Goal: Information Seeking & Learning: Learn about a topic

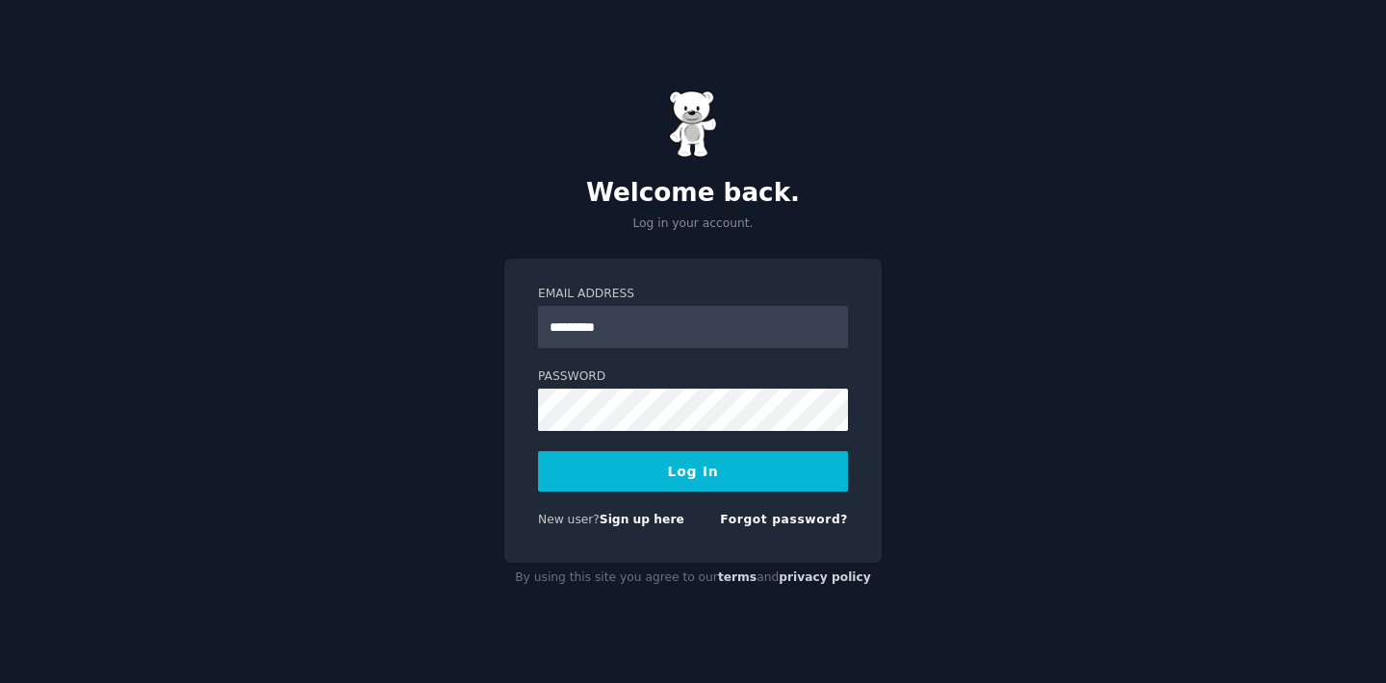
type input "**********"
click at [538, 451] on button "Log In" at bounding box center [693, 471] width 310 height 40
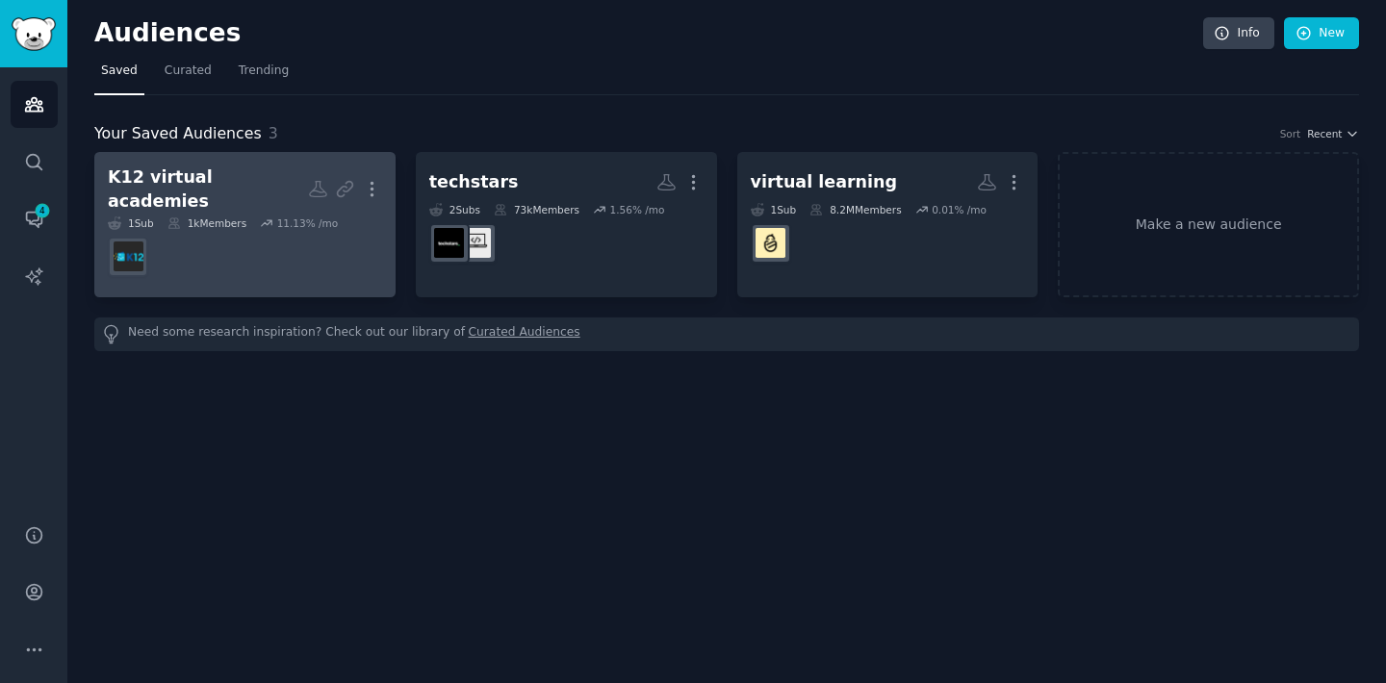
click at [199, 238] on dd at bounding box center [245, 257] width 274 height 54
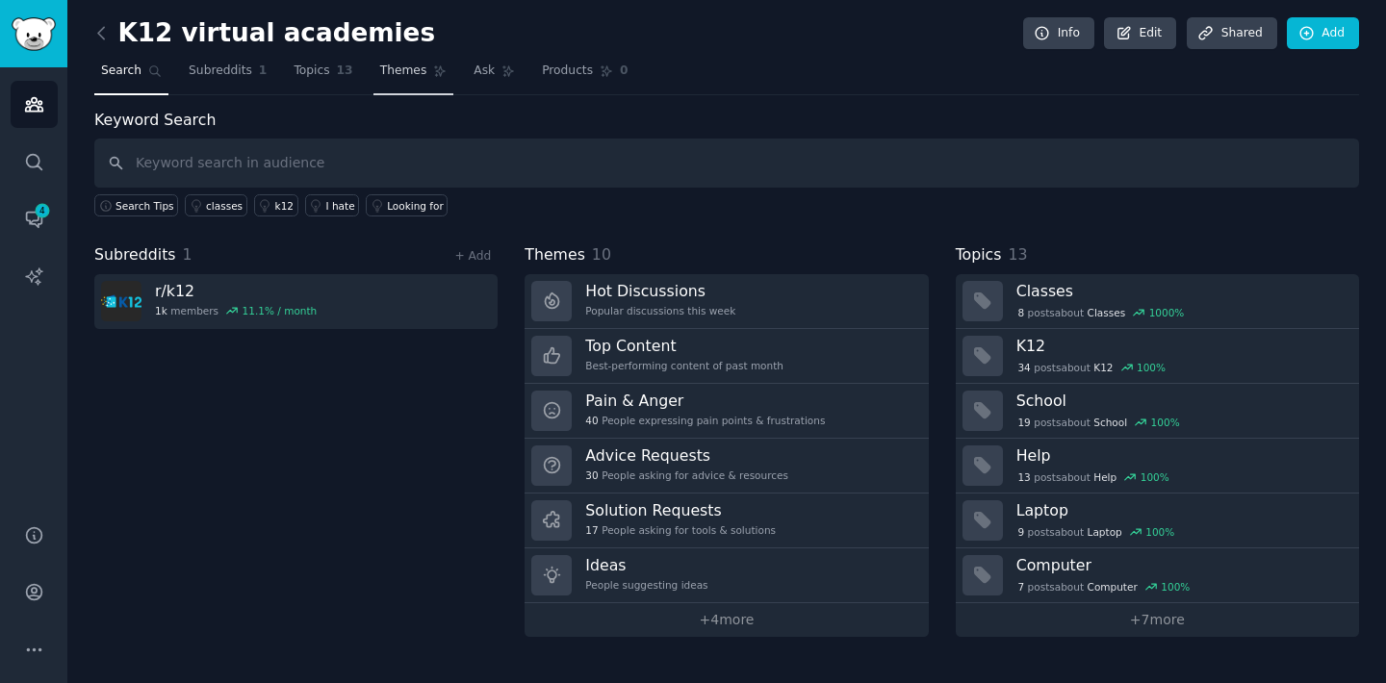
click at [402, 66] on span "Themes" at bounding box center [403, 71] width 47 height 17
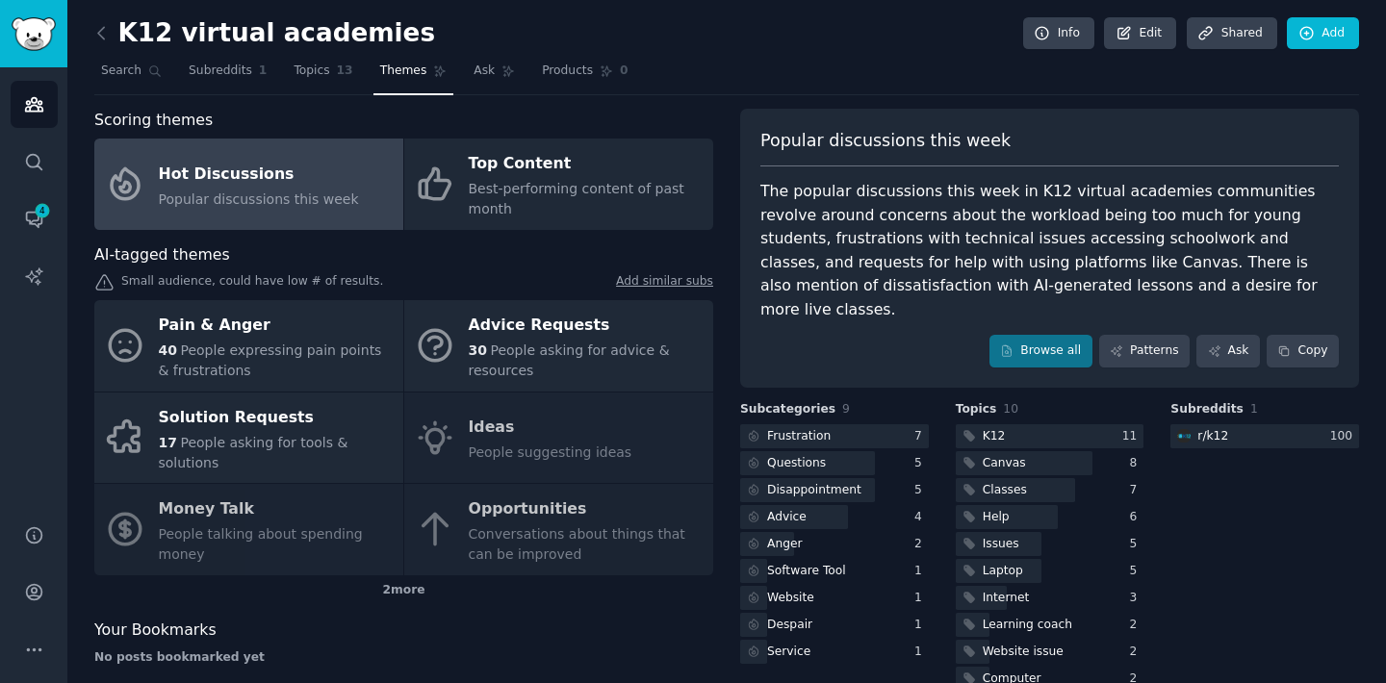
scroll to position [14, 0]
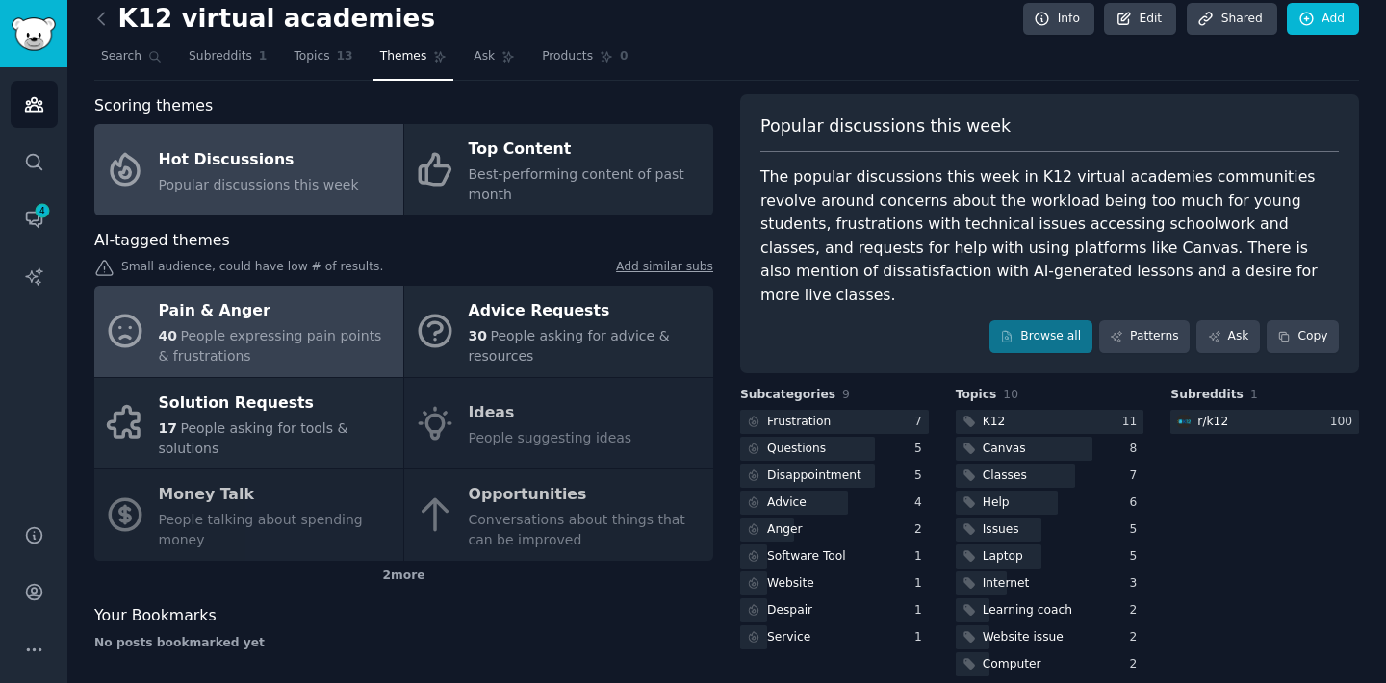
click at [223, 314] on div "Pain & Anger" at bounding box center [276, 311] width 235 height 31
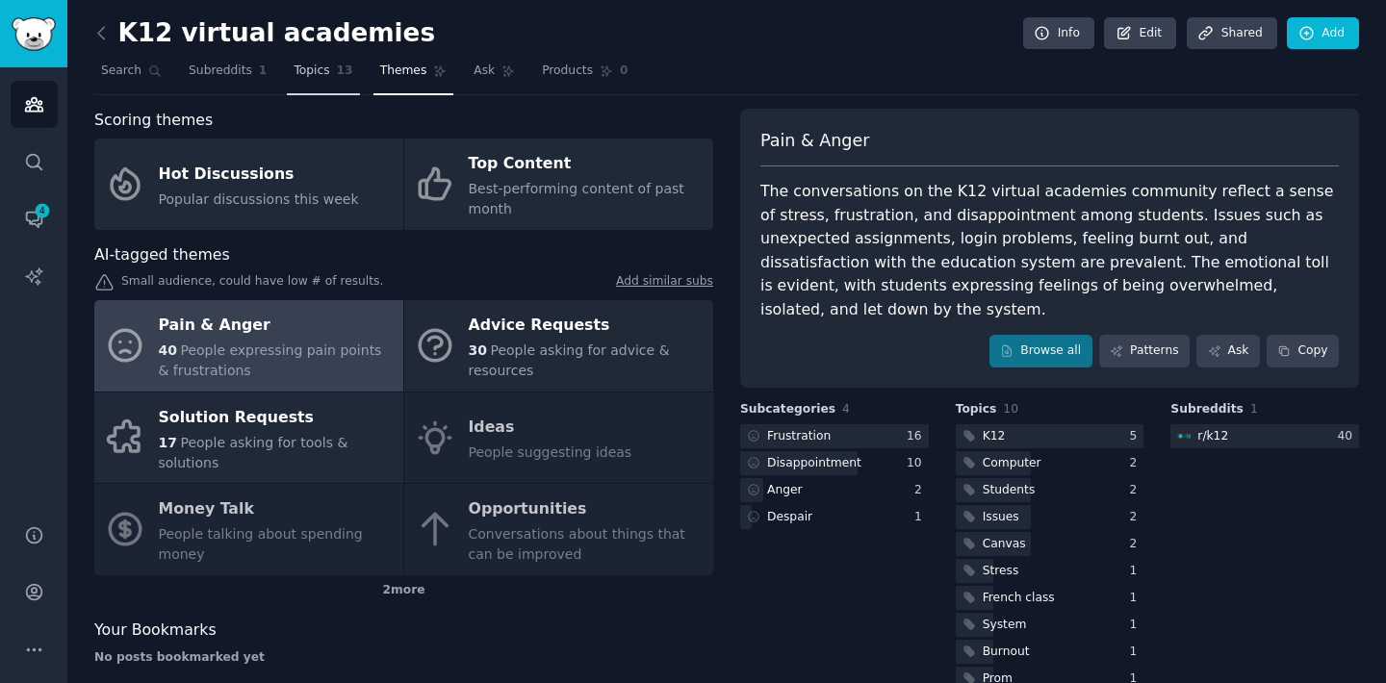
click at [301, 66] on span "Topics" at bounding box center [312, 71] width 36 height 17
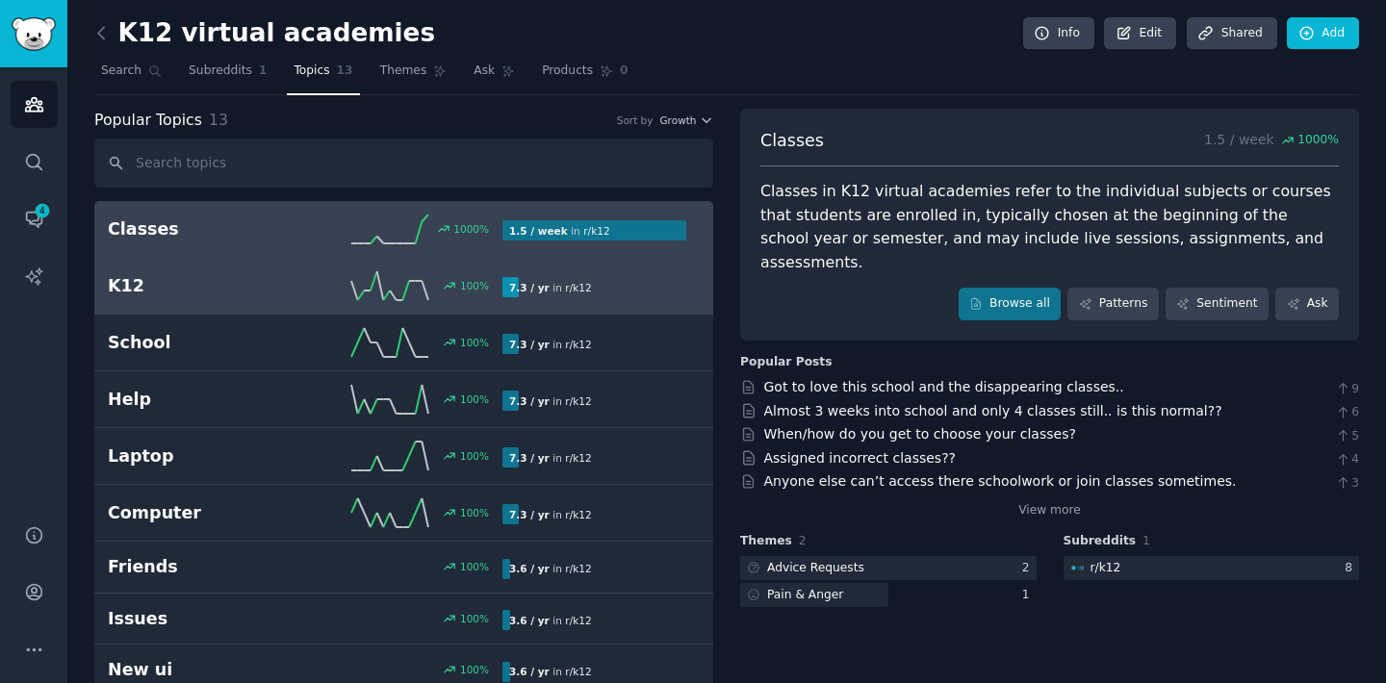
click at [258, 304] on link "K12 100 % 7.3 / yr in r/ k12" at bounding box center [403, 286] width 619 height 57
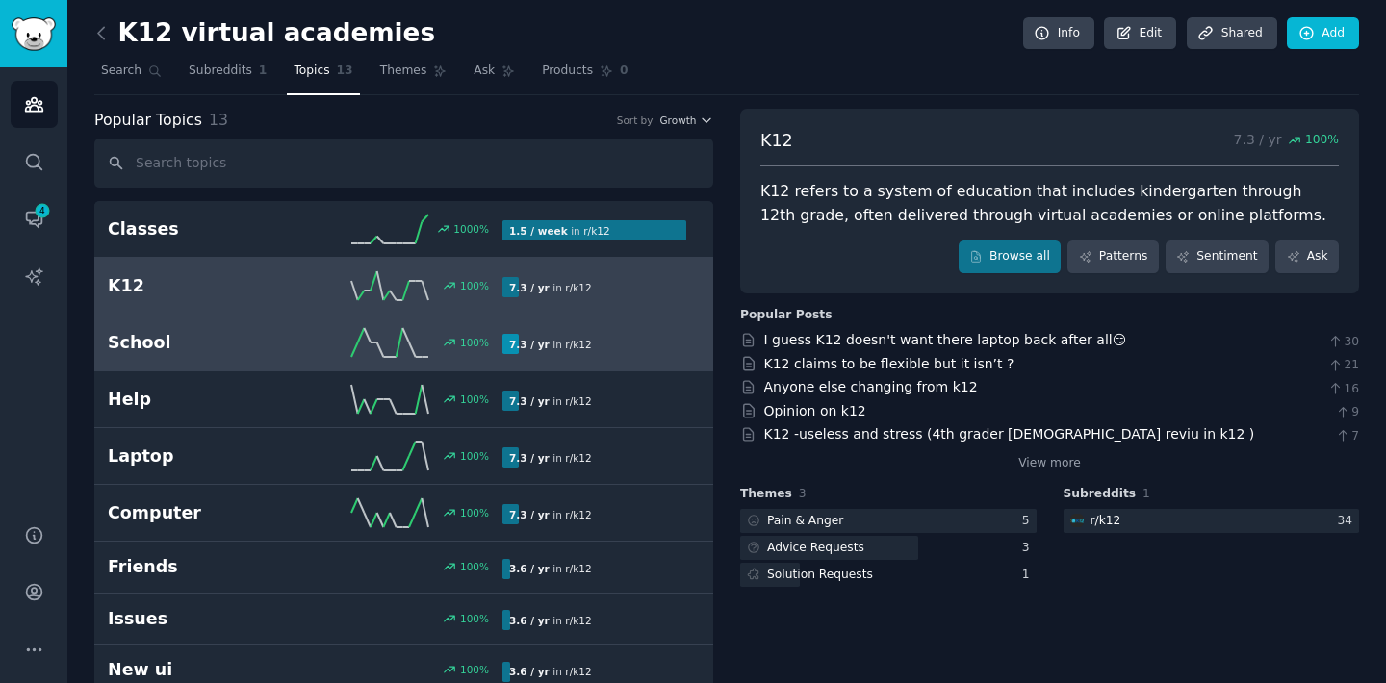
click at [257, 336] on h2 "School" at bounding box center [206, 343] width 197 height 24
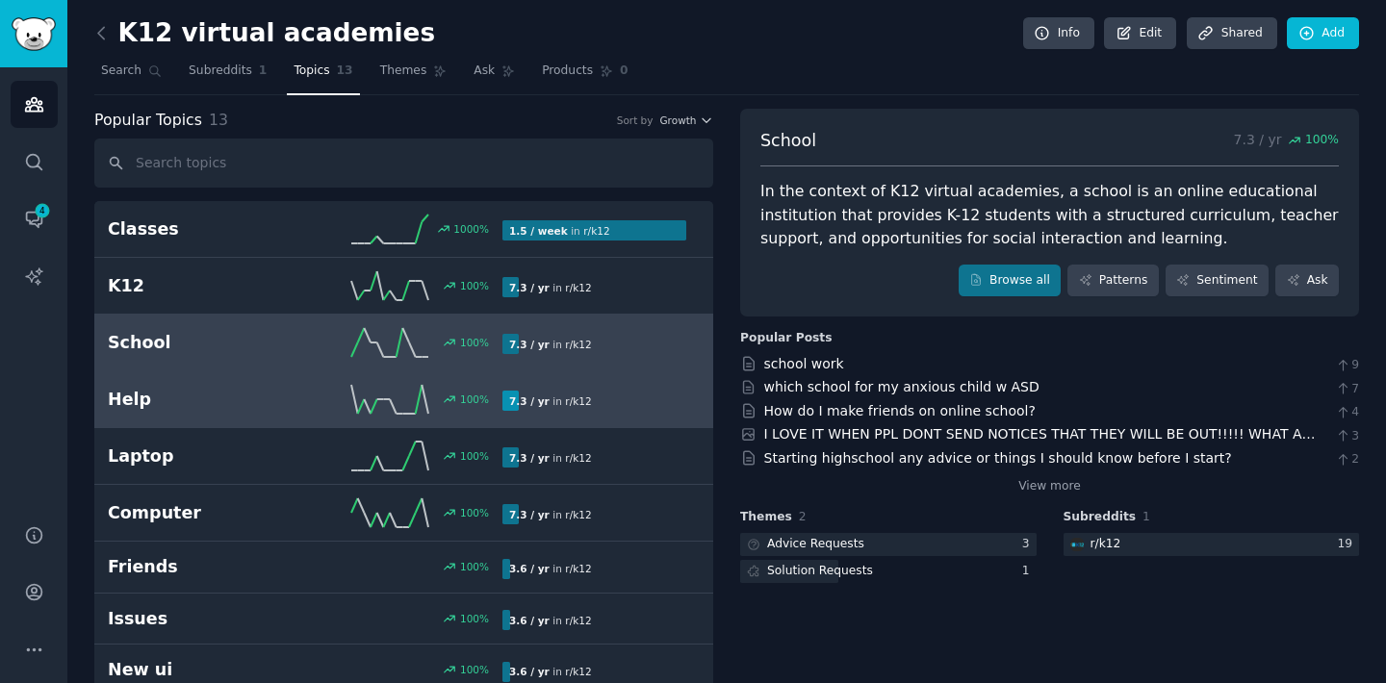
click at [266, 413] on div "Help 100 % 7.3 / yr in r/ k12" at bounding box center [404, 399] width 592 height 29
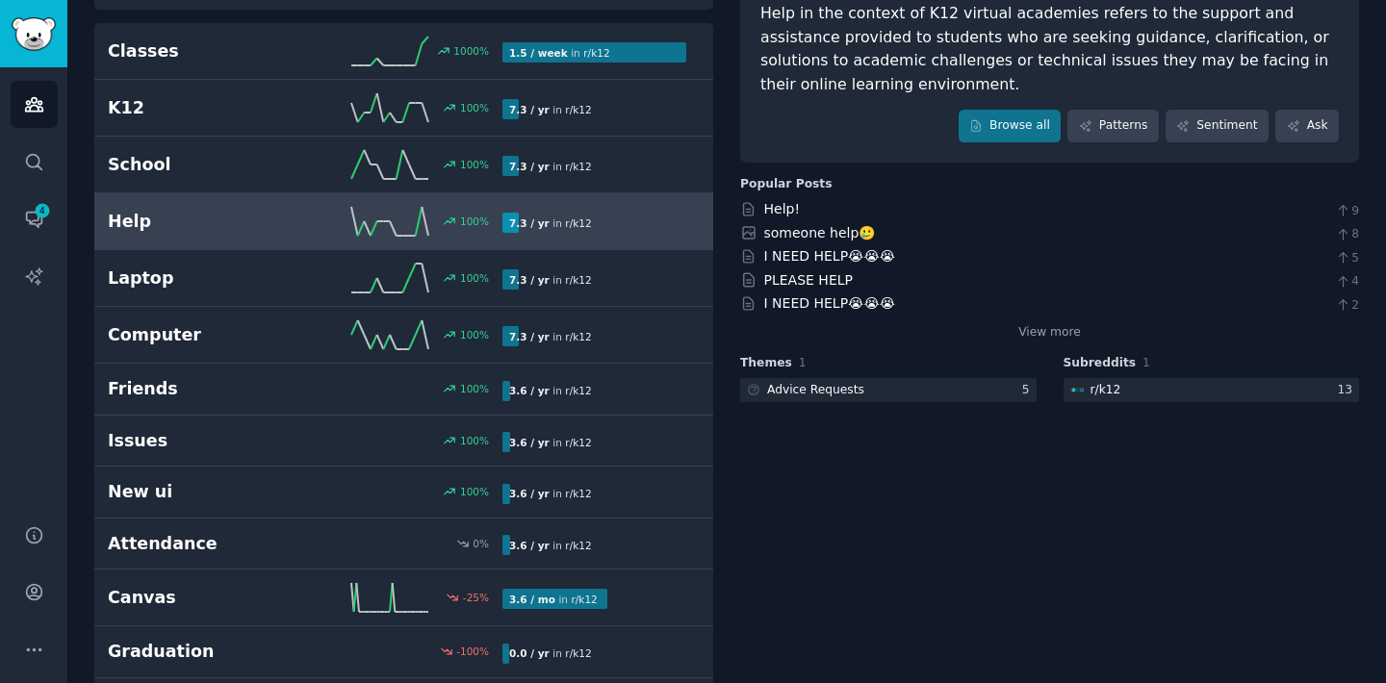
scroll to position [257, 0]
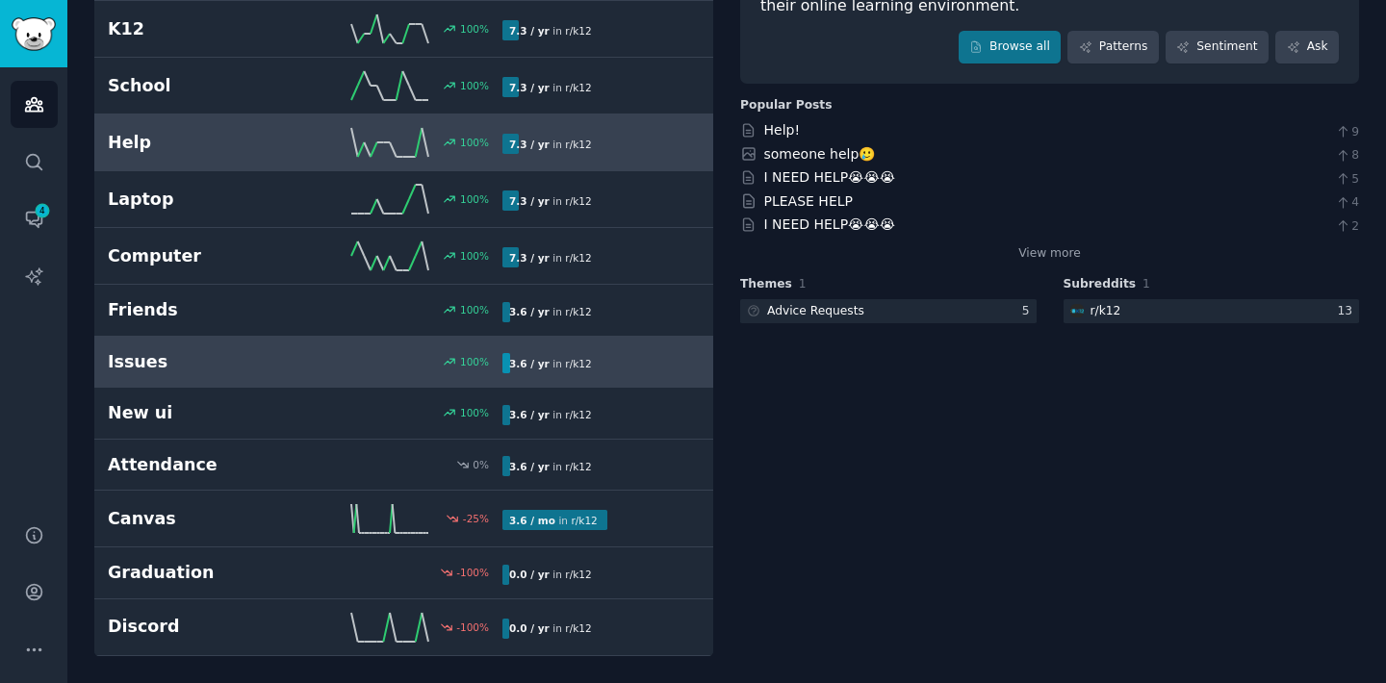
click at [290, 372] on h2 "Issues" at bounding box center [206, 362] width 197 height 24
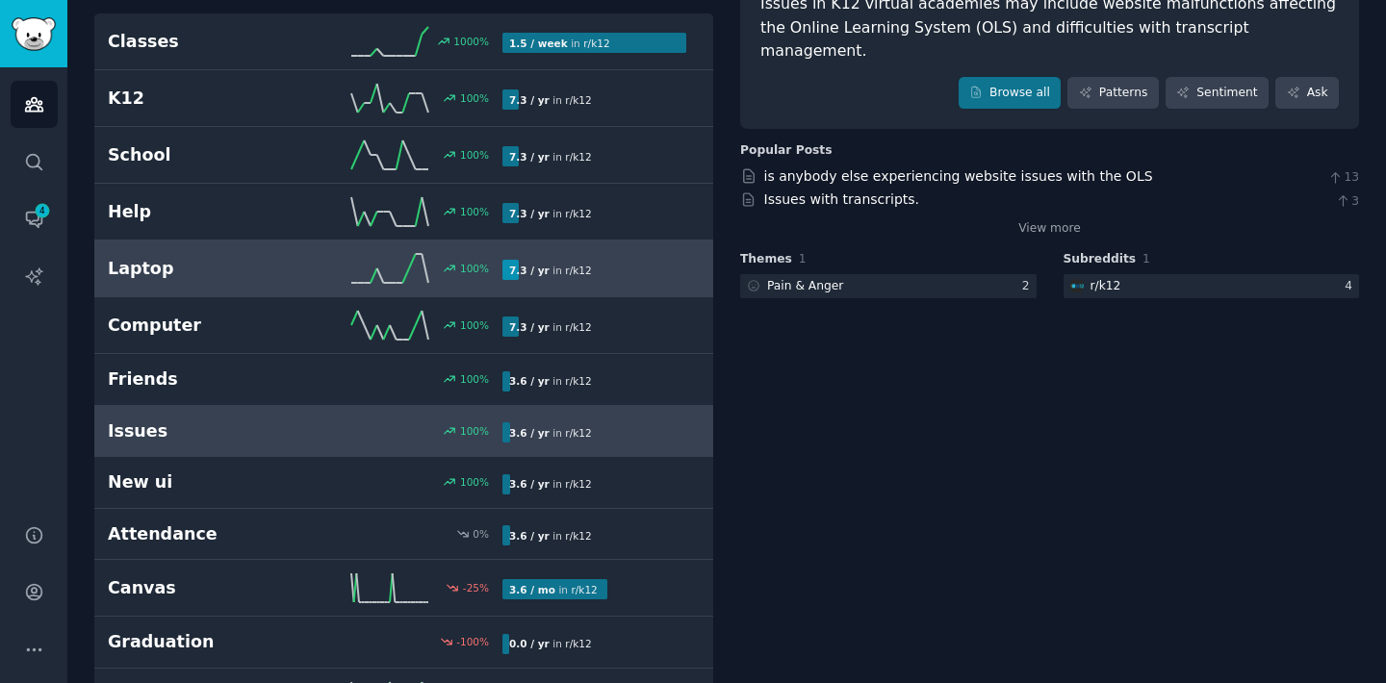
scroll to position [257, 0]
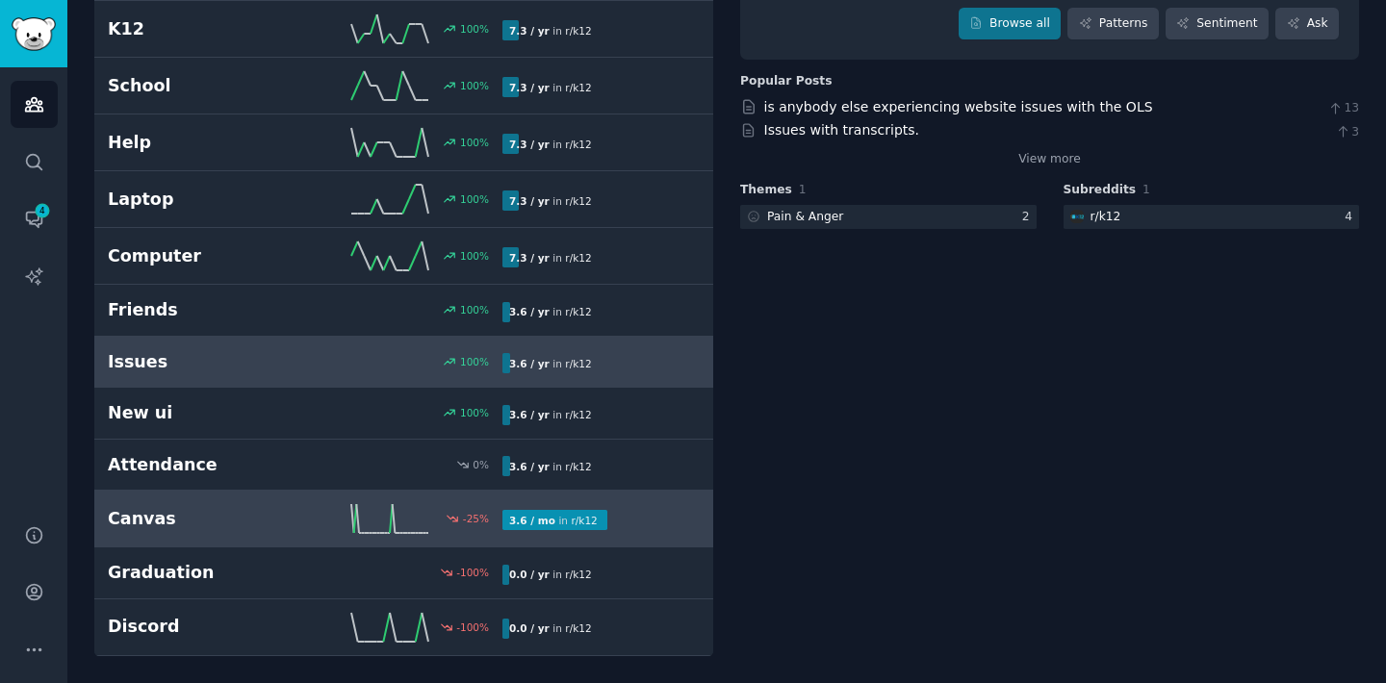
click at [300, 525] on h2 "Canvas" at bounding box center [206, 519] width 197 height 24
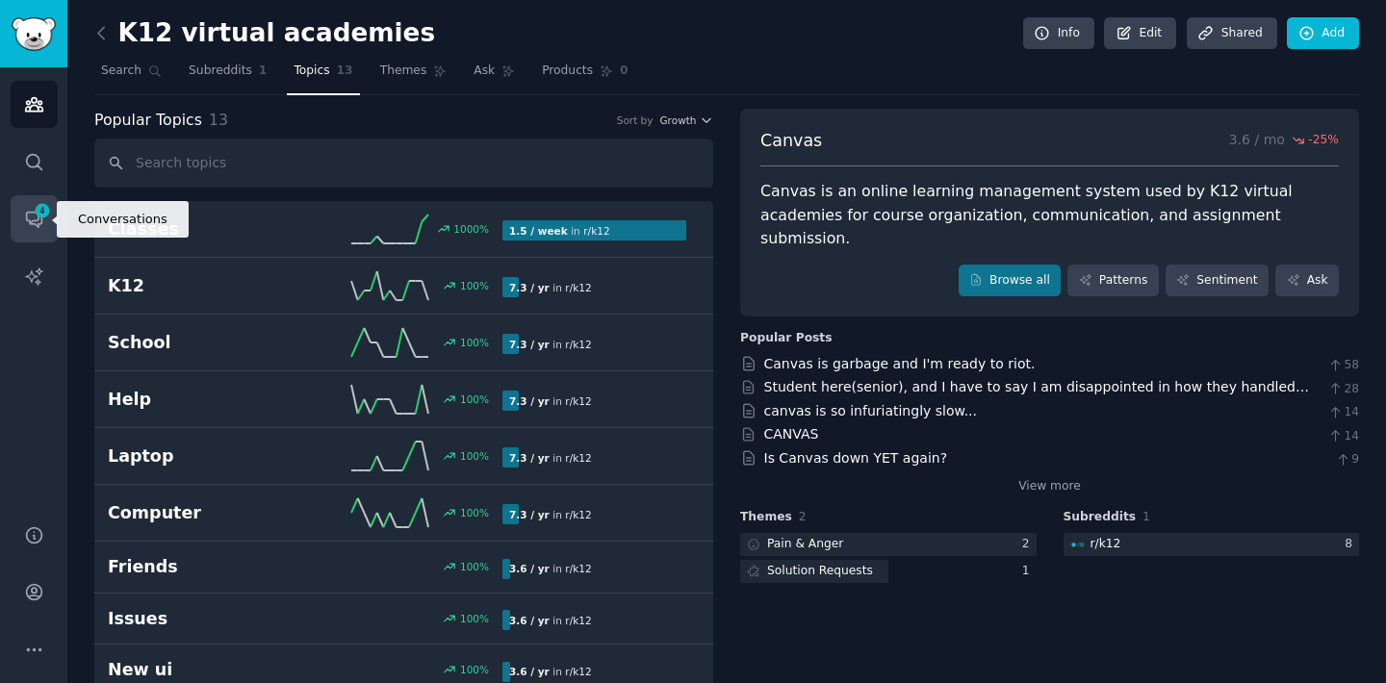
click at [35, 219] on icon "Sidebar" at bounding box center [34, 219] width 20 height 20
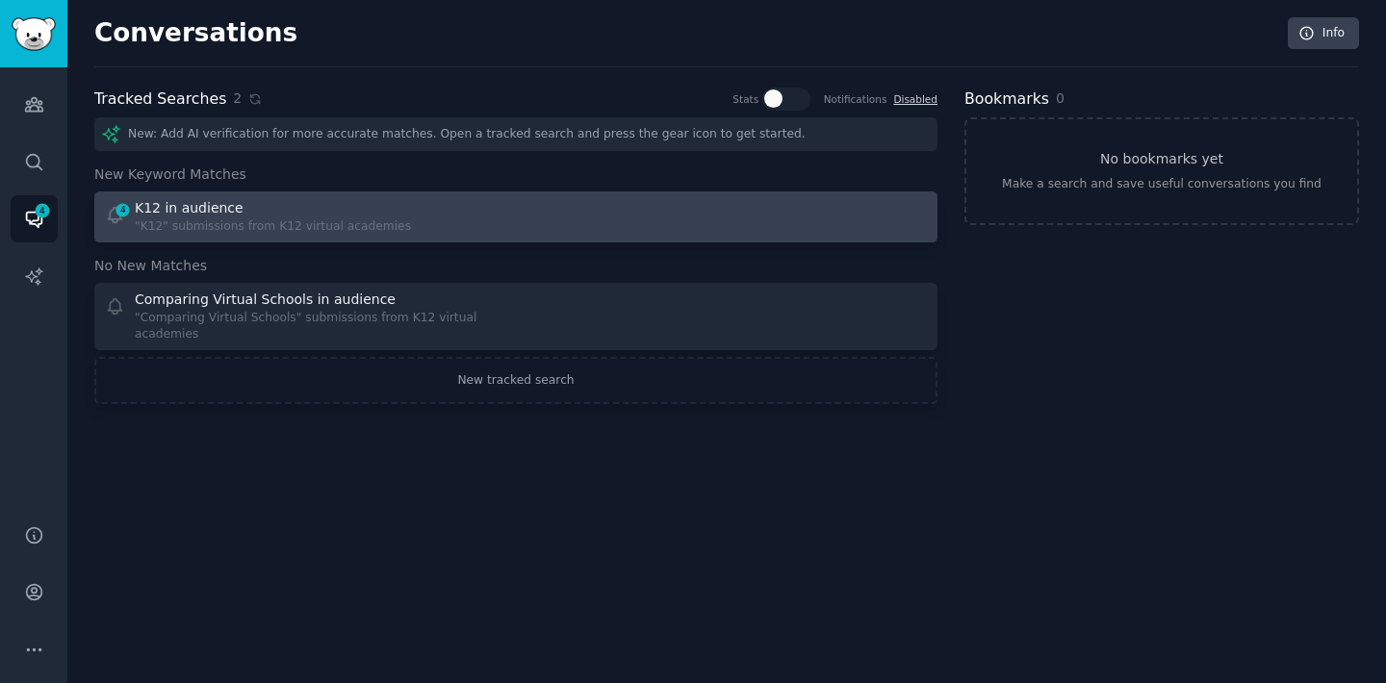
click at [308, 208] on div "K12 in audience" at bounding box center [273, 208] width 276 height 20
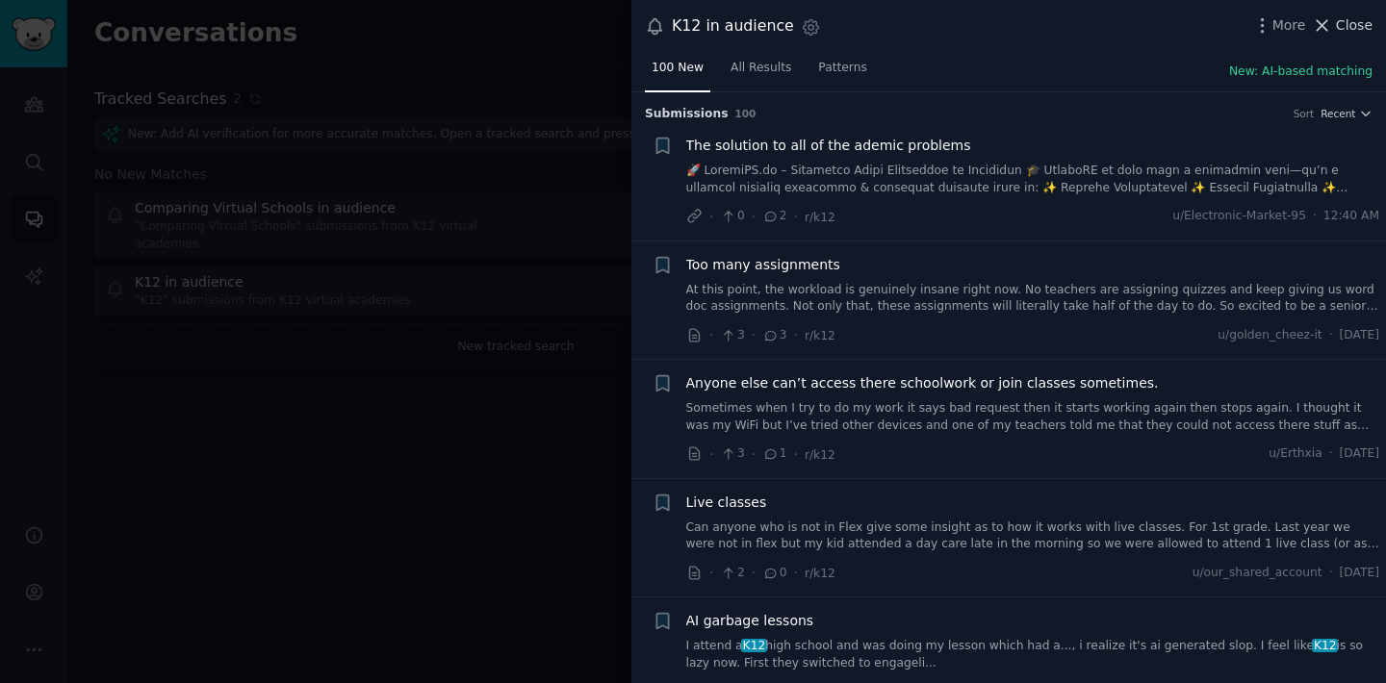
click at [1343, 21] on span "Close" at bounding box center [1354, 25] width 37 height 20
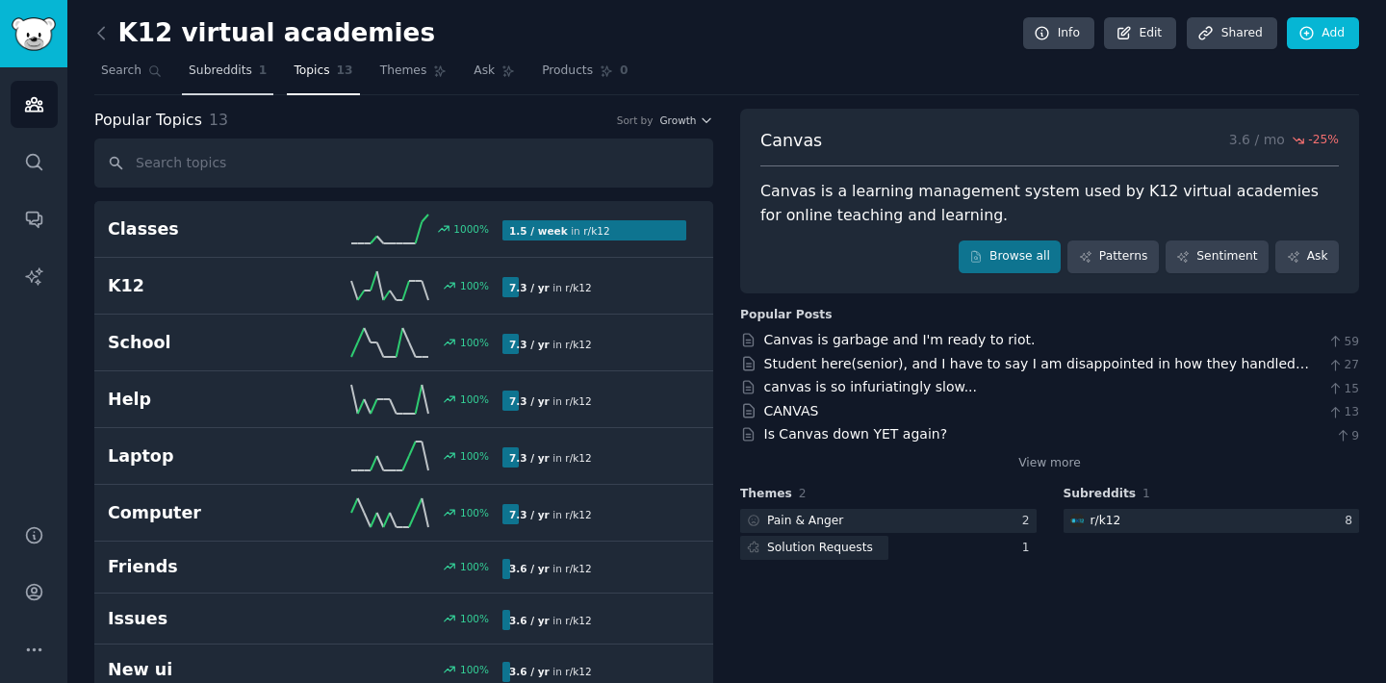
click at [218, 76] on span "Subreddits" at bounding box center [221, 71] width 64 height 17
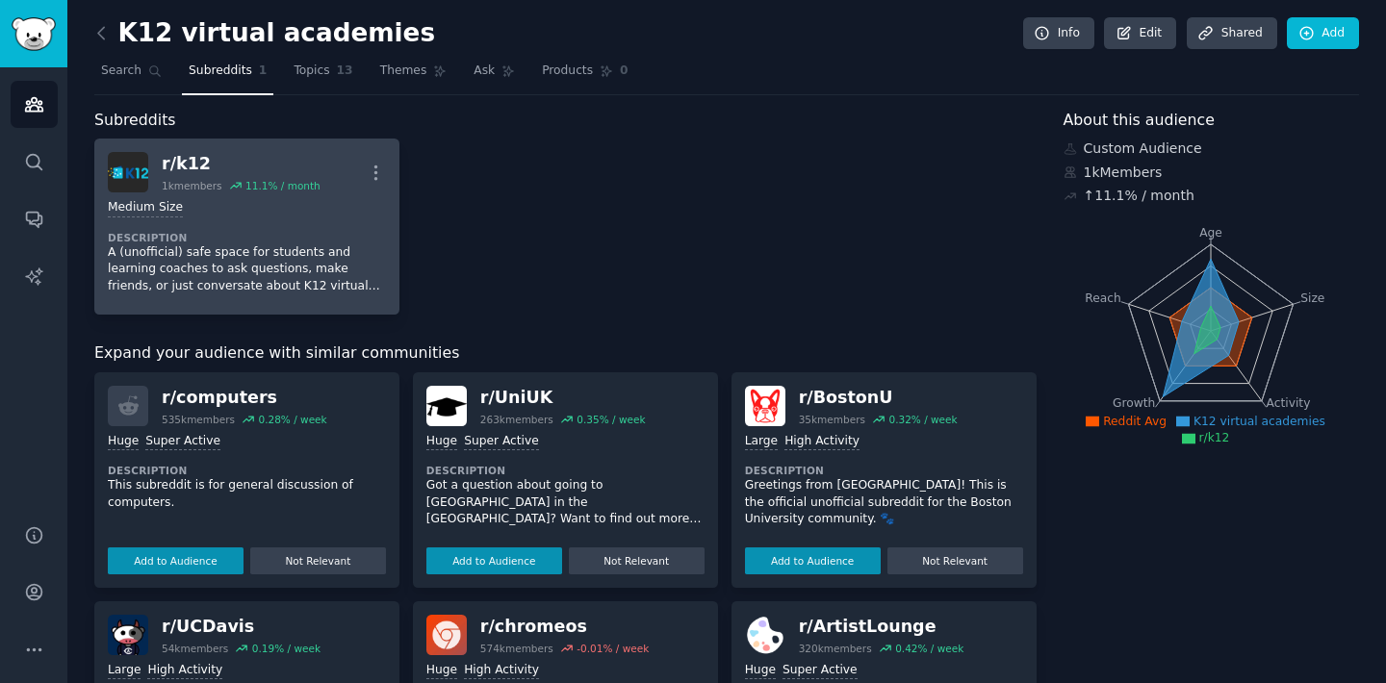
click at [221, 202] on div "Medium Size" at bounding box center [247, 208] width 278 height 18
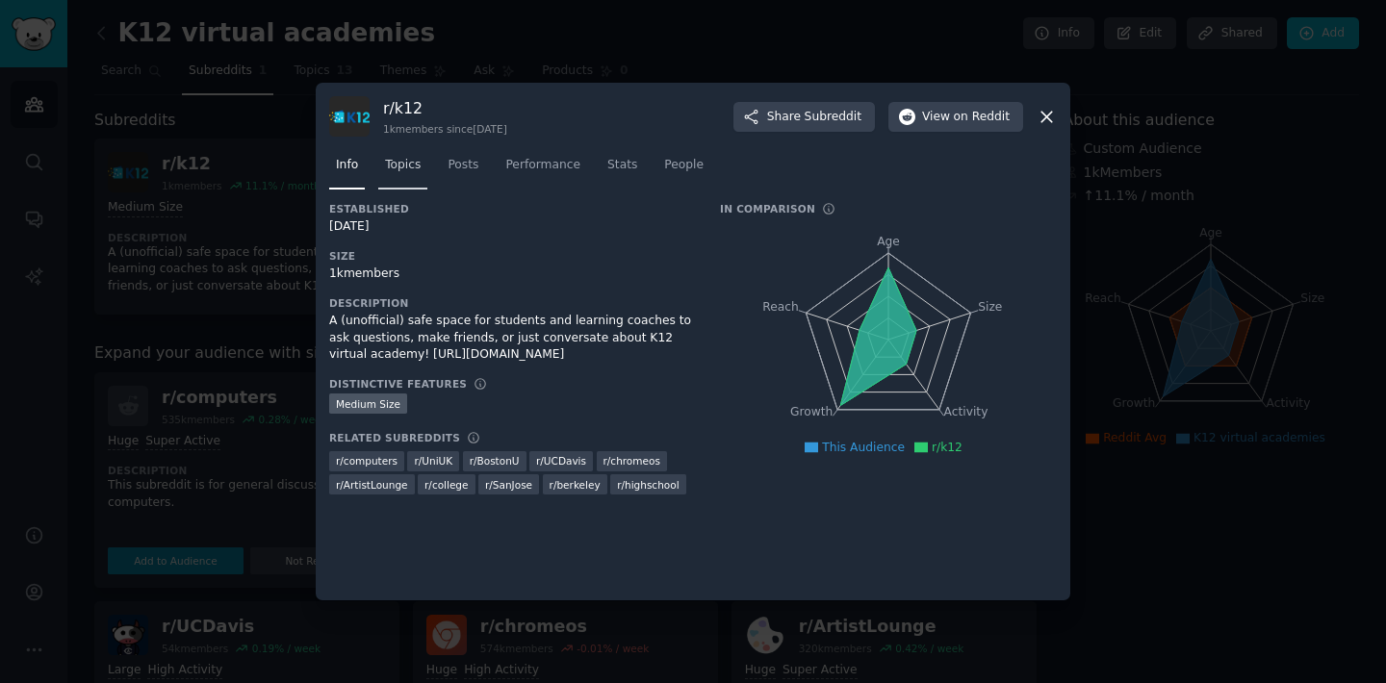
click at [391, 157] on span "Topics" at bounding box center [403, 165] width 36 height 17
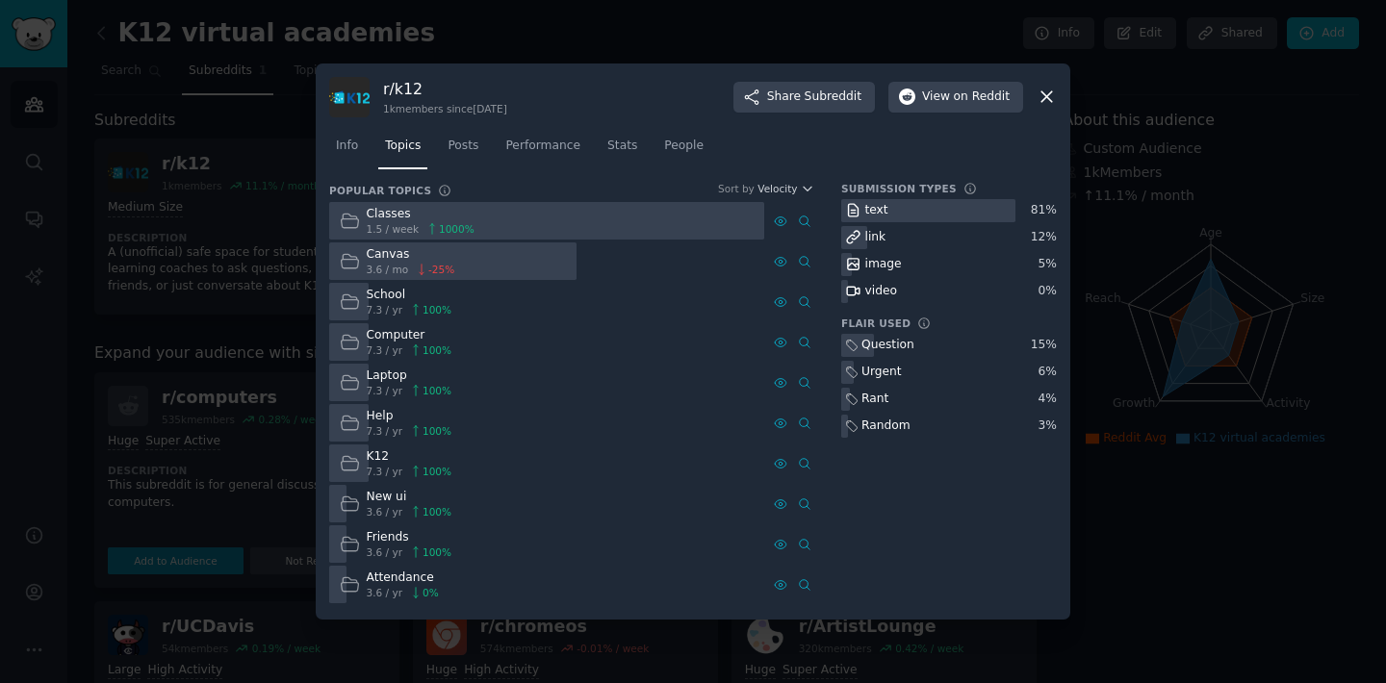
click at [1061, 104] on div "r/ k12 1k members since [DATE] Share Subreddit View on Reddit Info Topics Posts…" at bounding box center [693, 342] width 755 height 557
click at [1047, 99] on icon at bounding box center [1047, 97] width 20 height 20
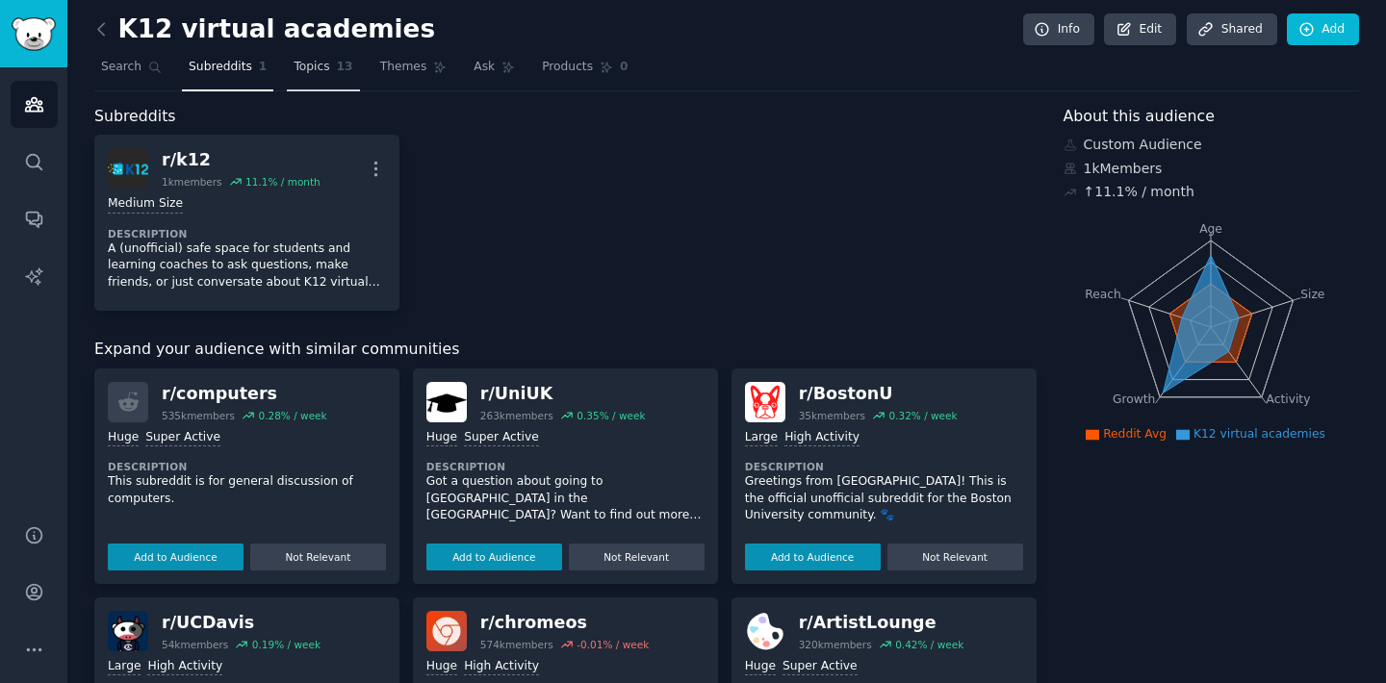
scroll to position [6, 0]
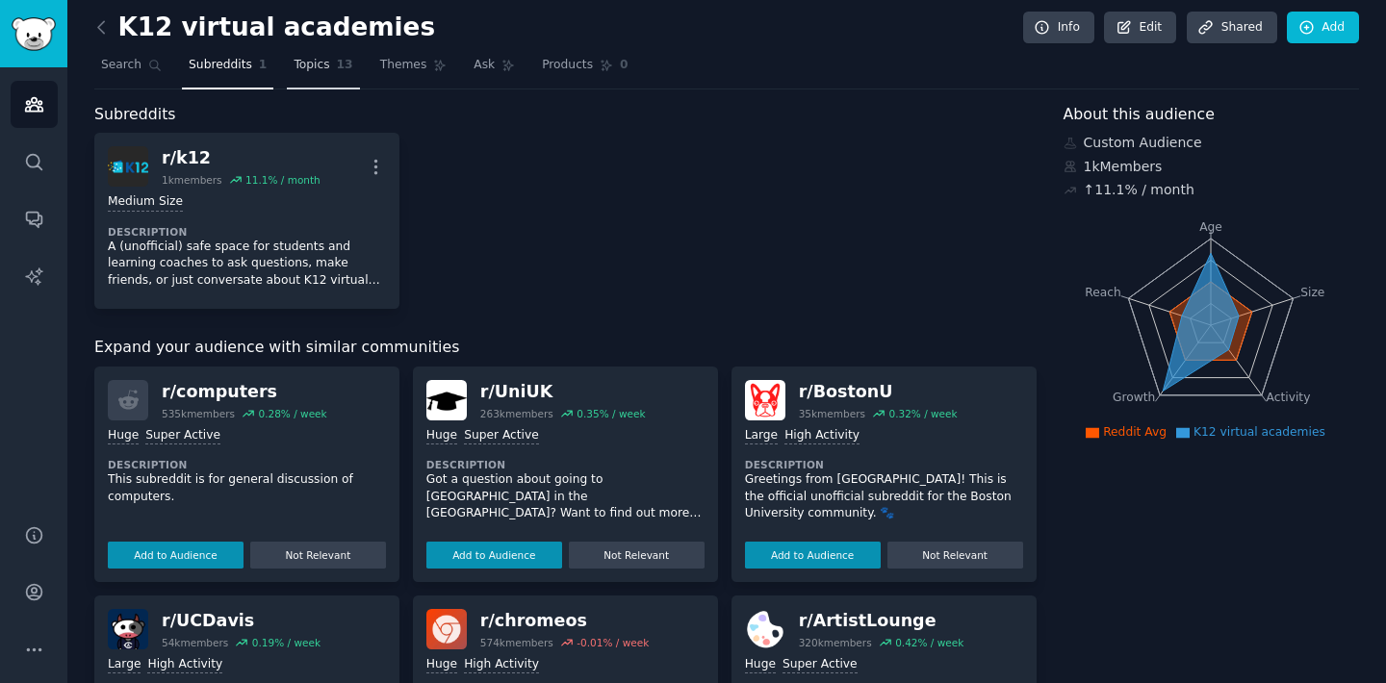
click at [335, 79] on link "Topics 13" at bounding box center [323, 69] width 72 height 39
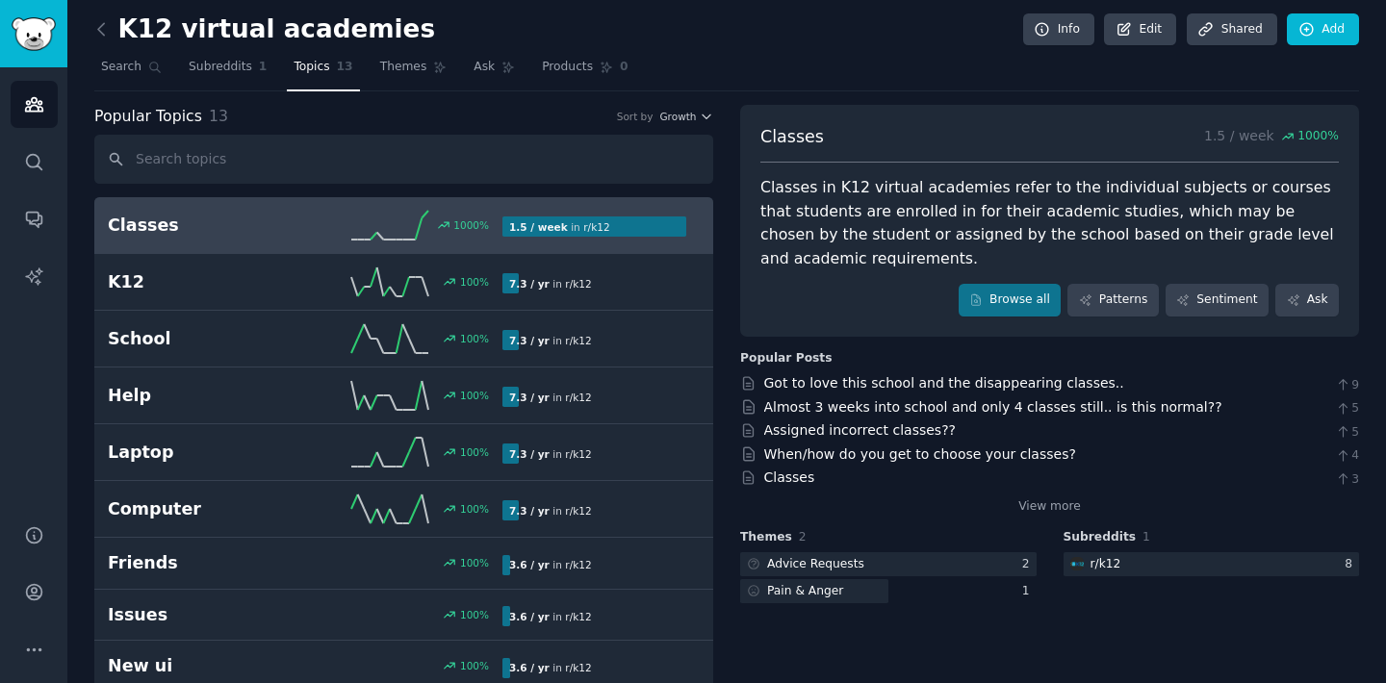
scroll to position [6, 0]
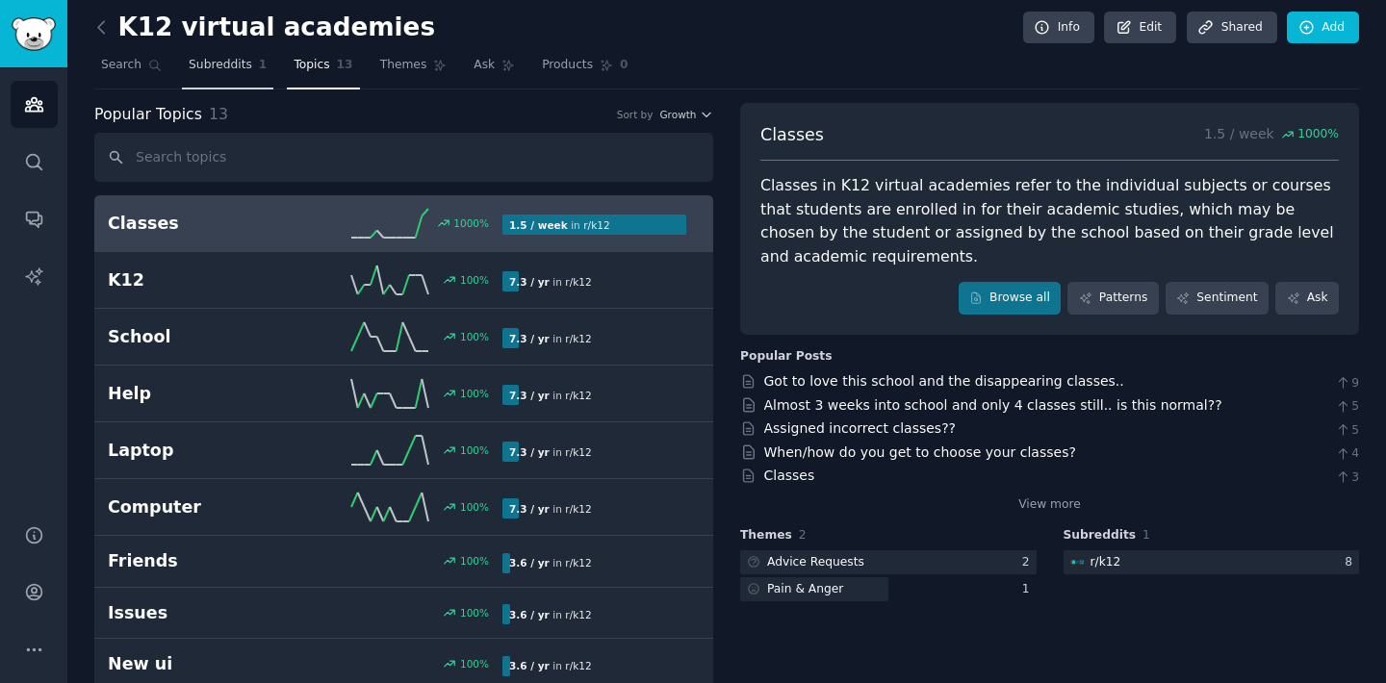
click at [247, 66] on span "Subreddits" at bounding box center [221, 65] width 64 height 17
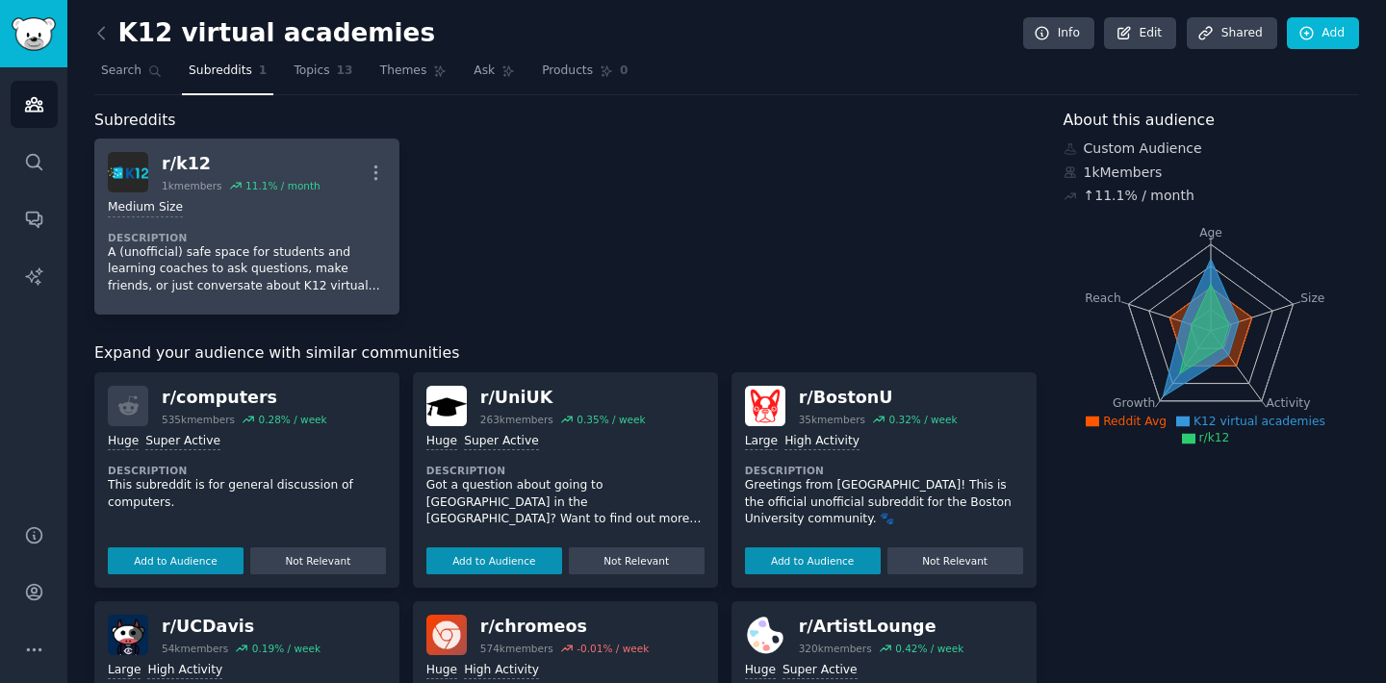
click at [162, 162] on div "r/ k12" at bounding box center [241, 164] width 159 height 24
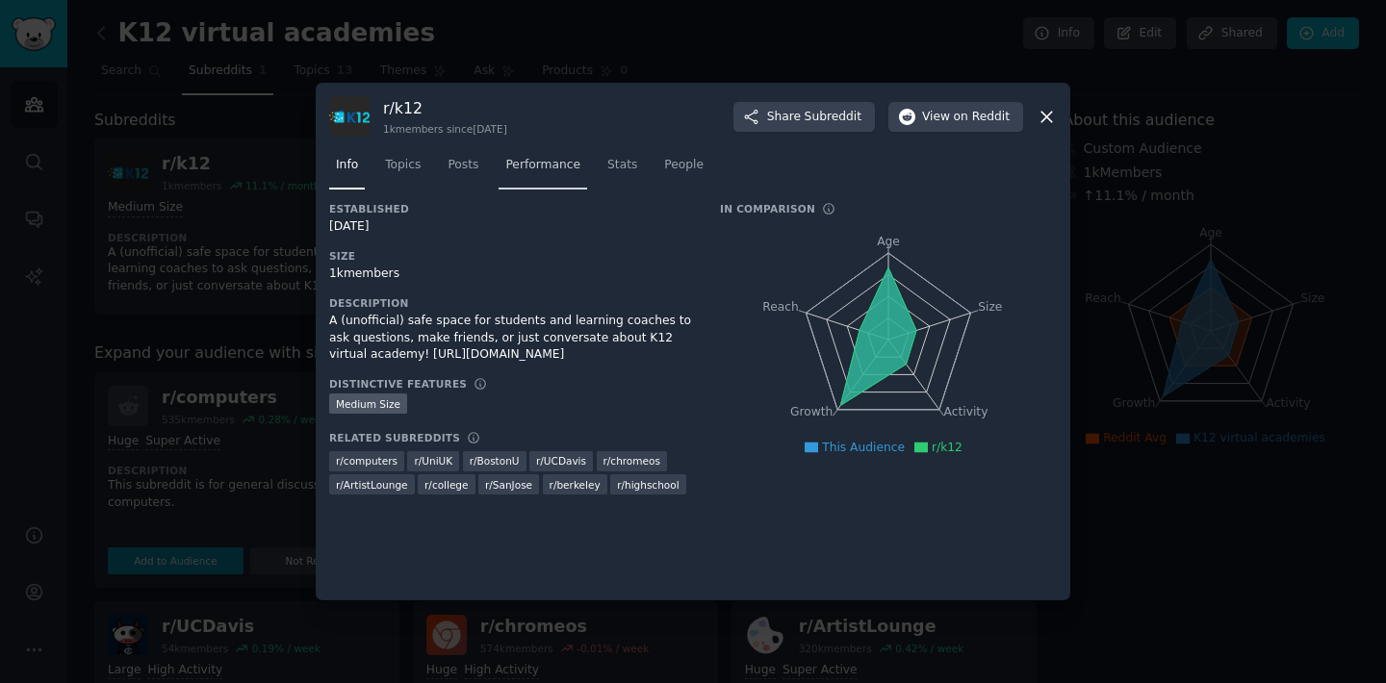
click at [558, 158] on span "Performance" at bounding box center [542, 165] width 75 height 17
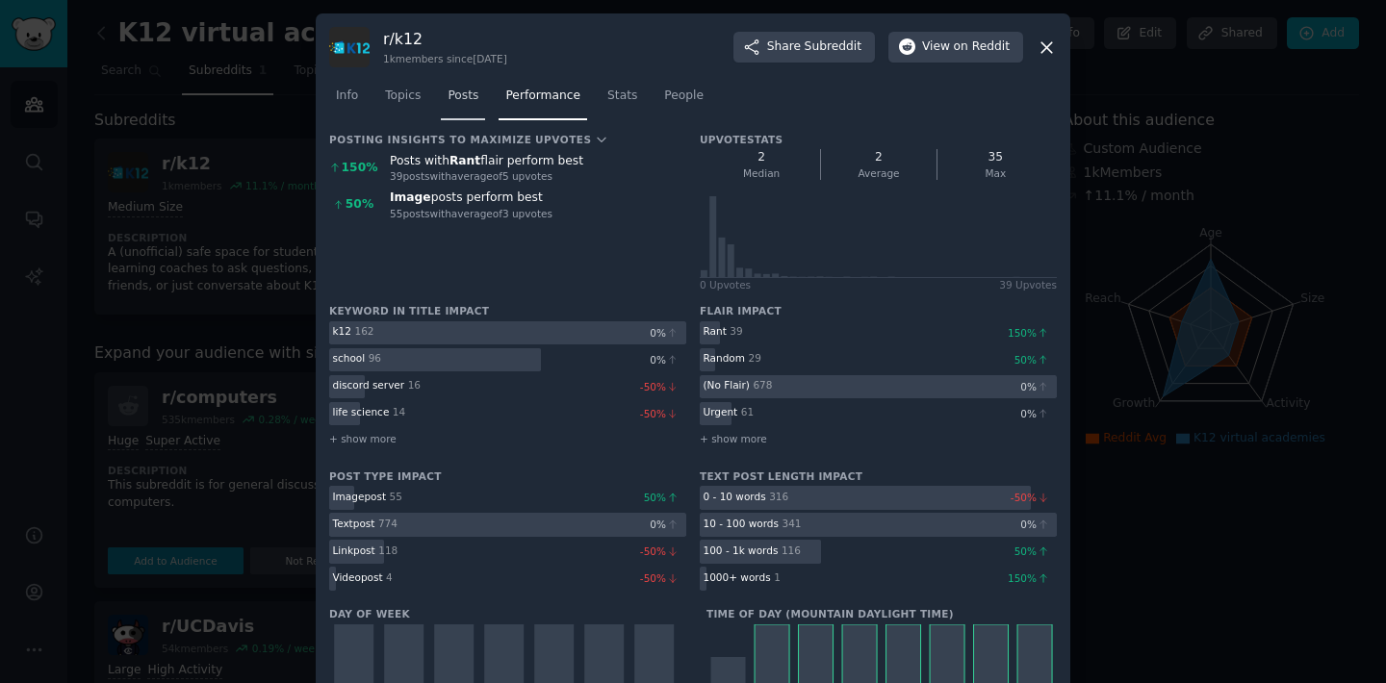
click at [481, 98] on link "Posts" at bounding box center [463, 100] width 44 height 39
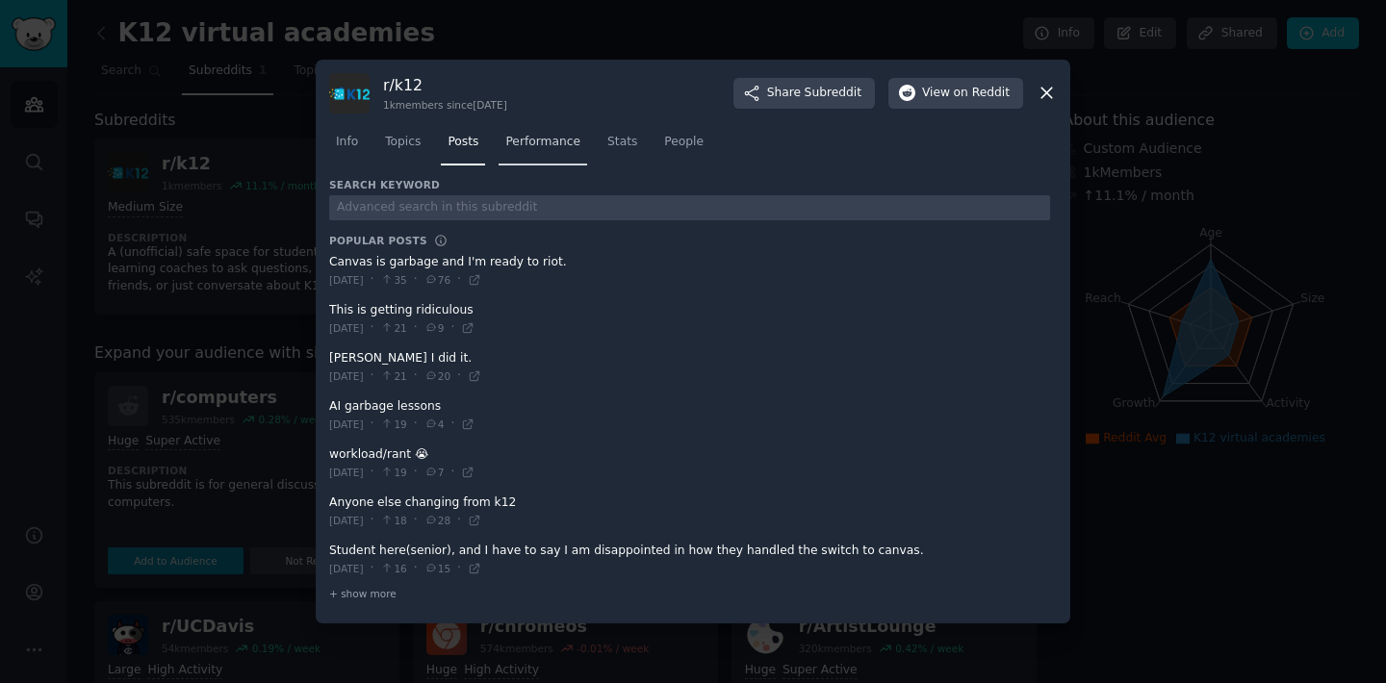
click at [531, 148] on span "Performance" at bounding box center [542, 142] width 75 height 17
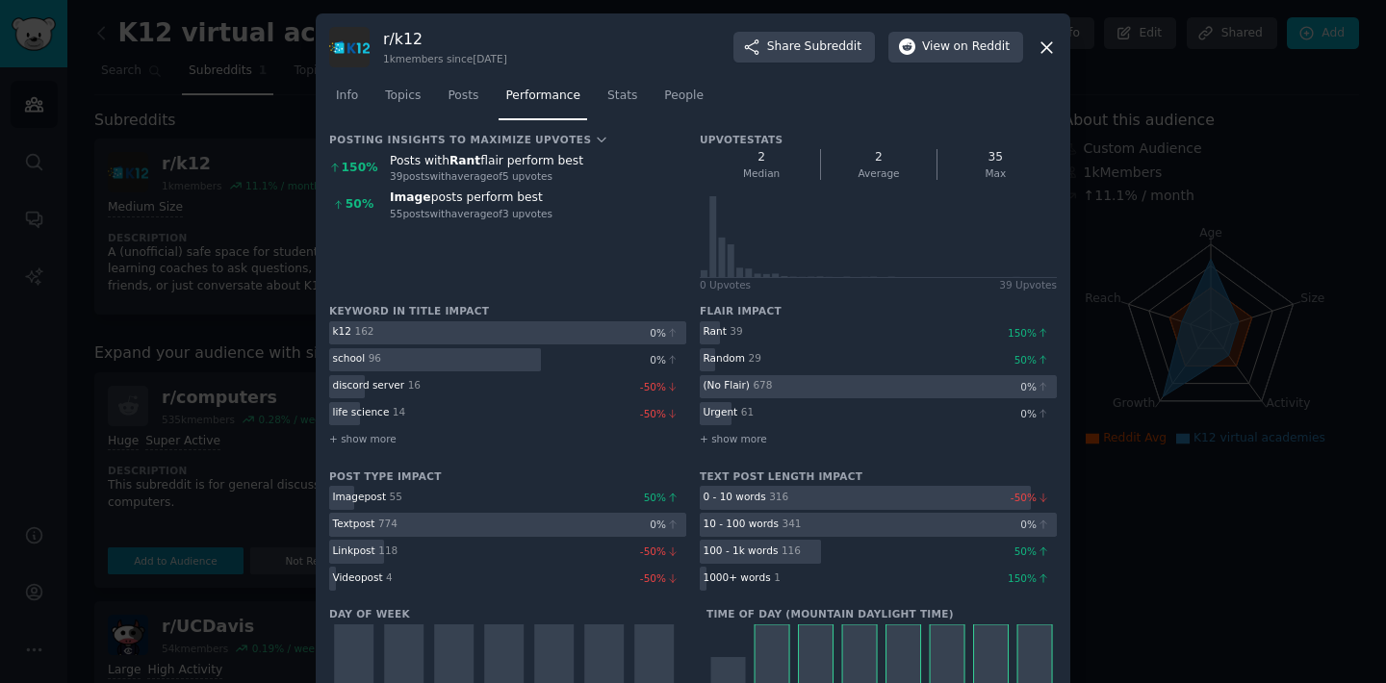
scroll to position [72, 0]
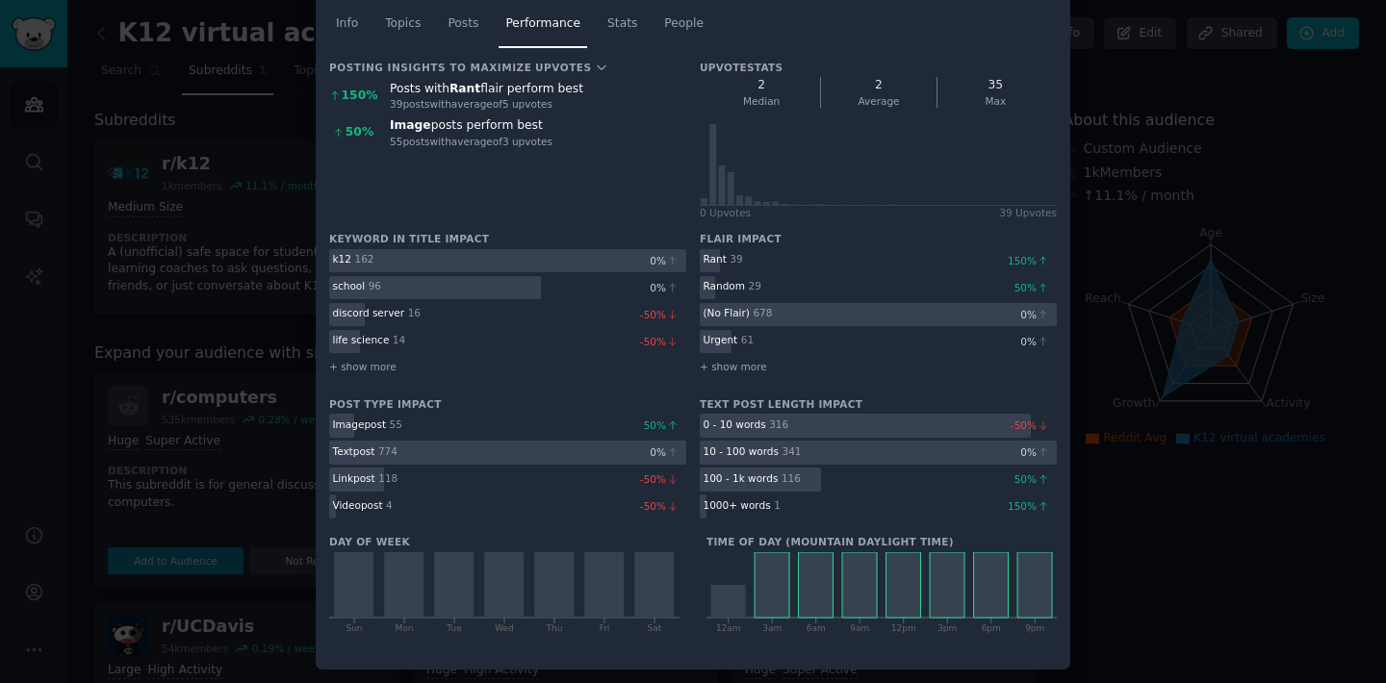
click at [1153, 79] on div at bounding box center [693, 341] width 1386 height 683
